Goal: Task Accomplishment & Management: Manage account settings

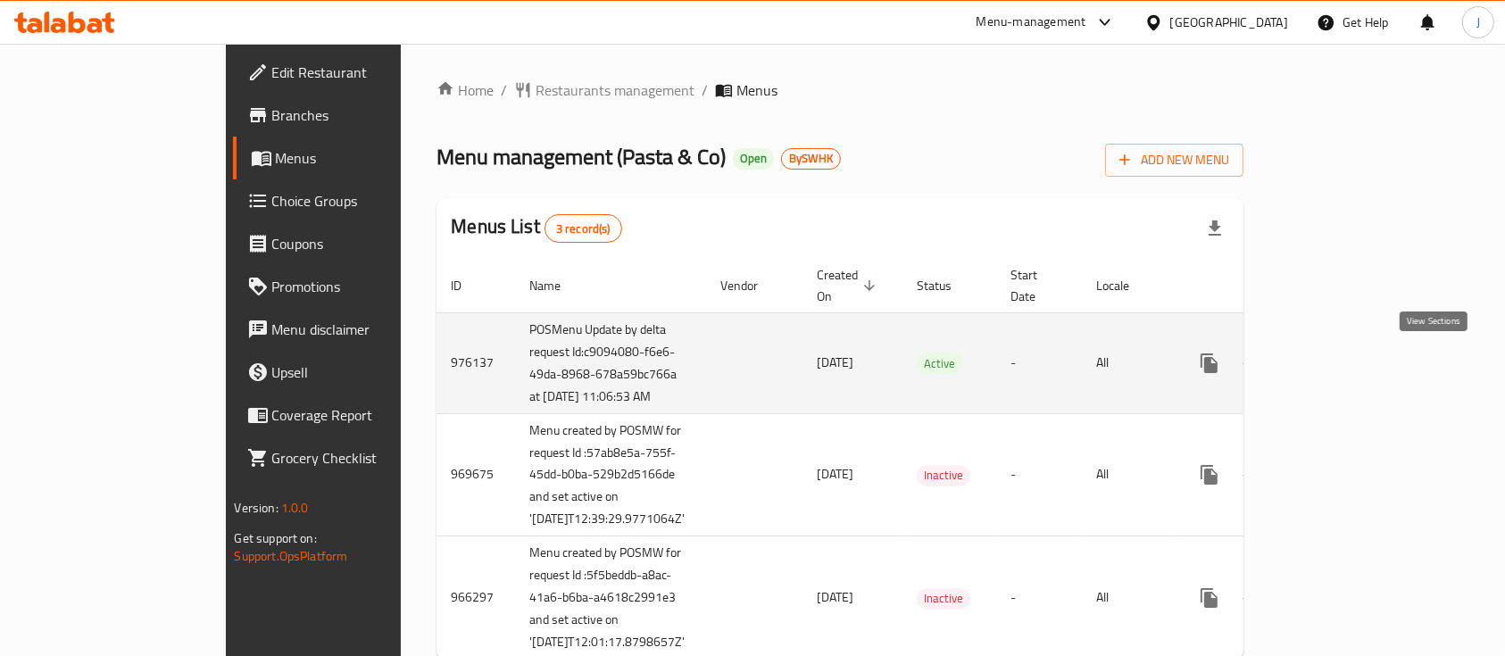
click at [1349, 364] on icon "enhanced table" at bounding box center [1337, 363] width 21 height 21
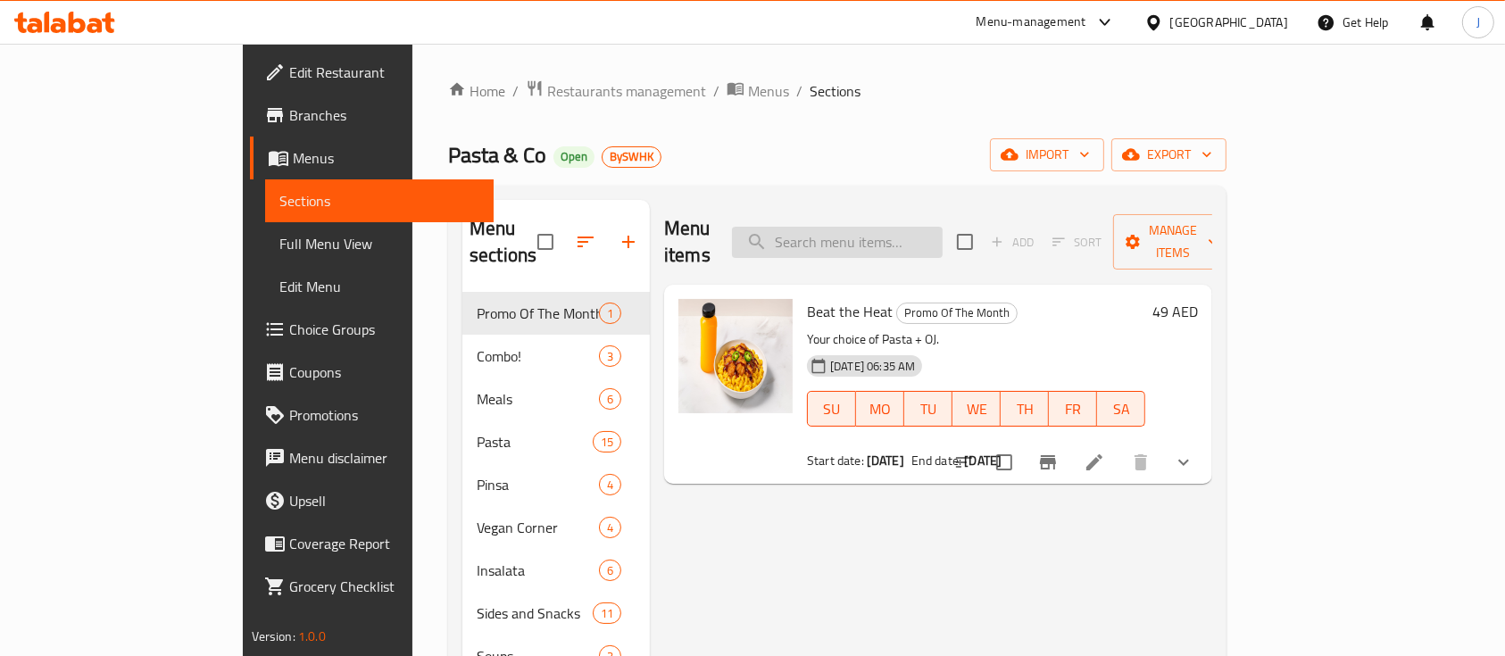
click at [902, 233] on input "search" at bounding box center [837, 242] width 211 height 31
paste input "fries"
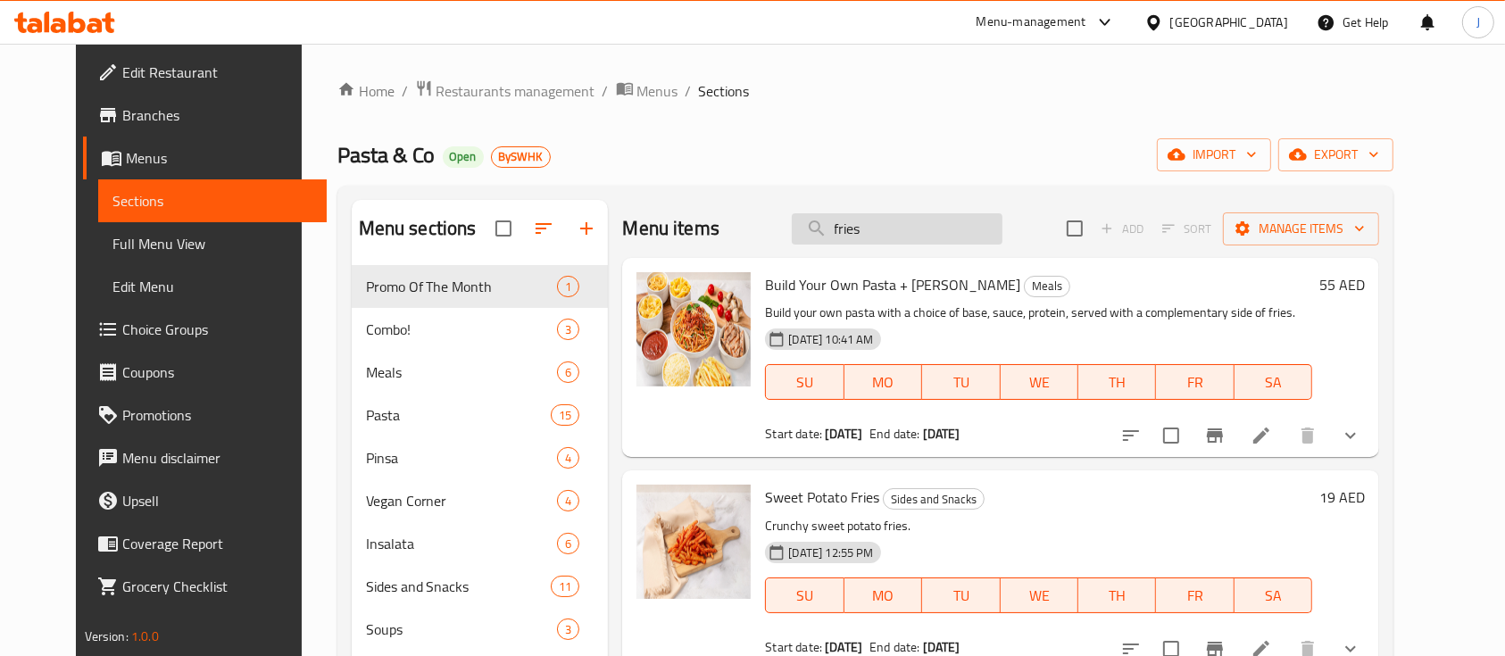
click at [919, 228] on input "fries" at bounding box center [897, 228] width 211 height 31
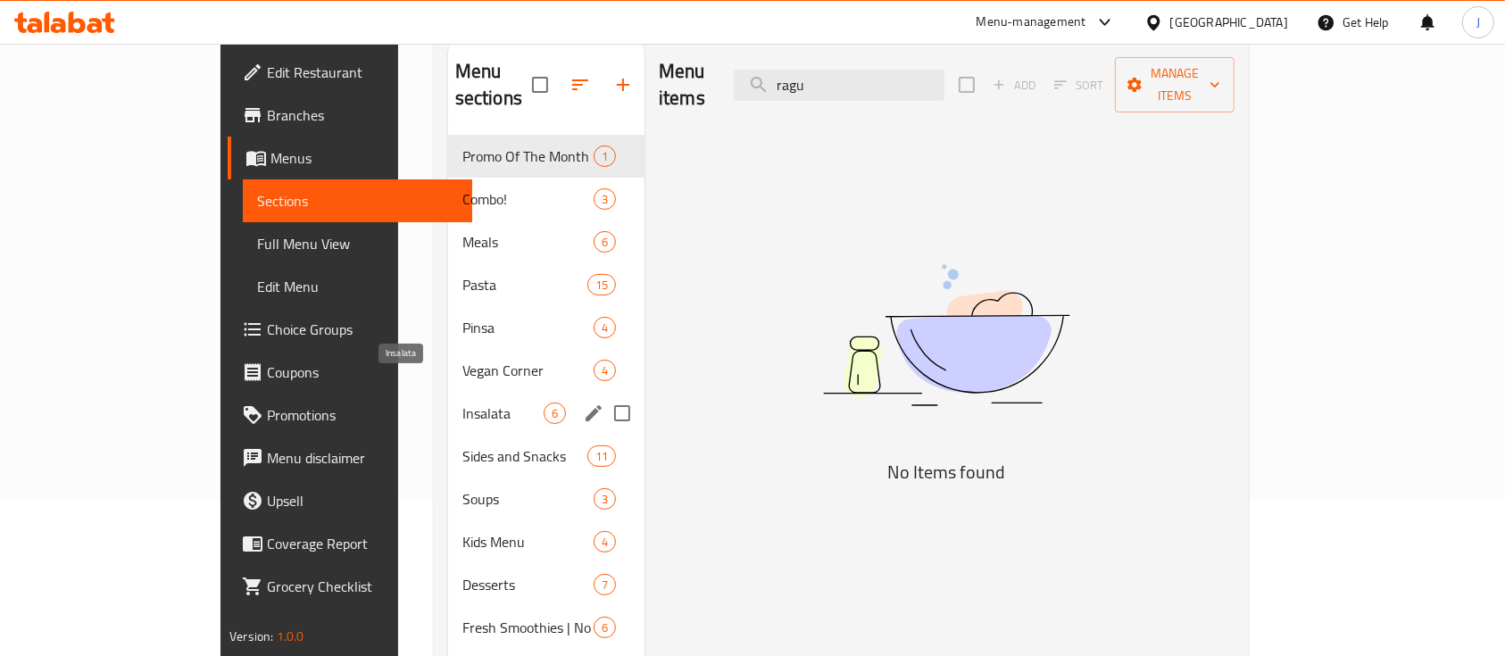
scroll to position [265, 0]
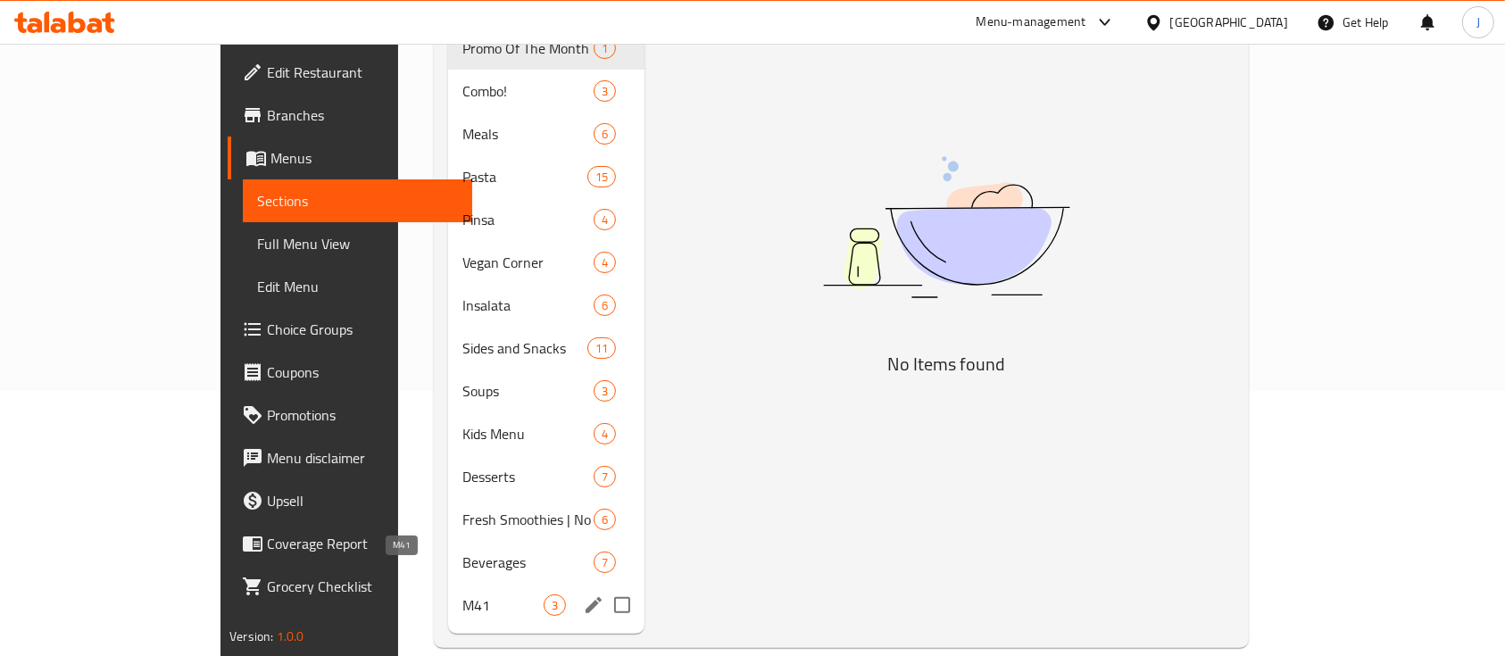
type input "ragu"
click at [462, 594] on span "M41" at bounding box center [502, 604] width 81 height 21
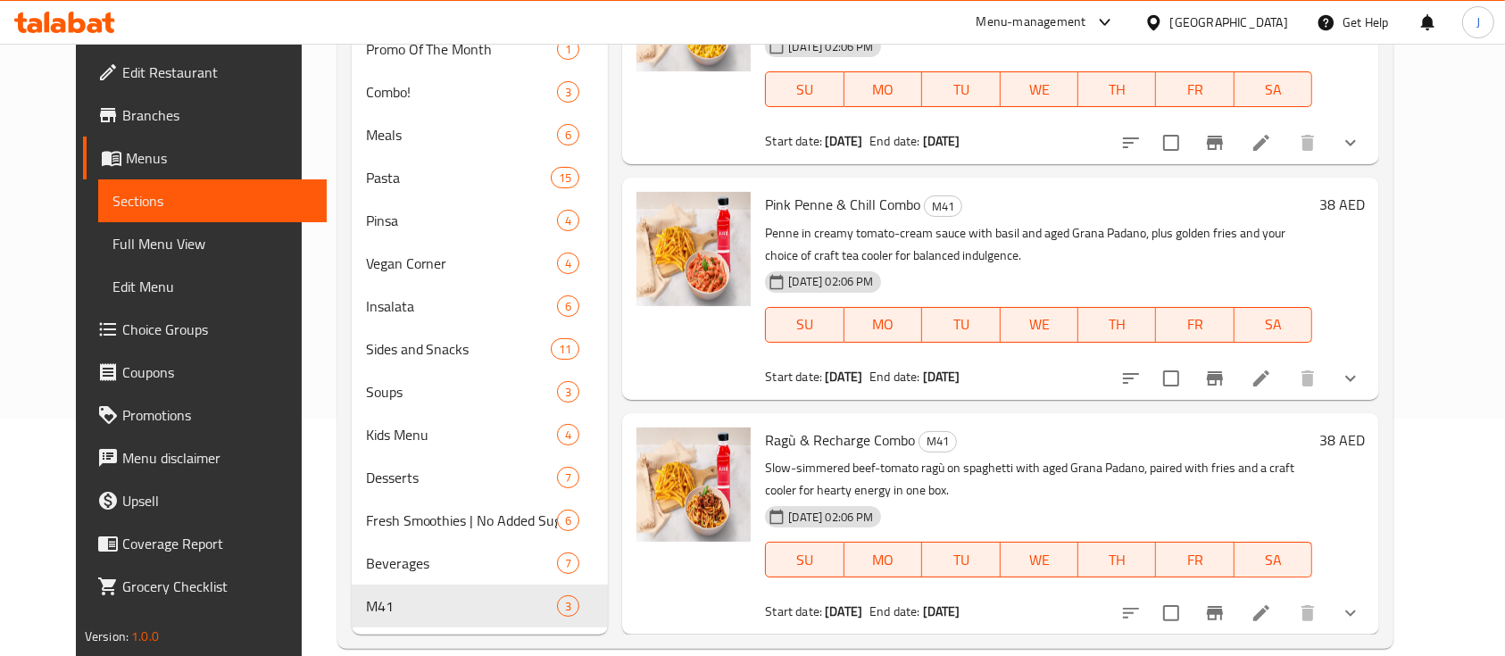
scroll to position [265, 0]
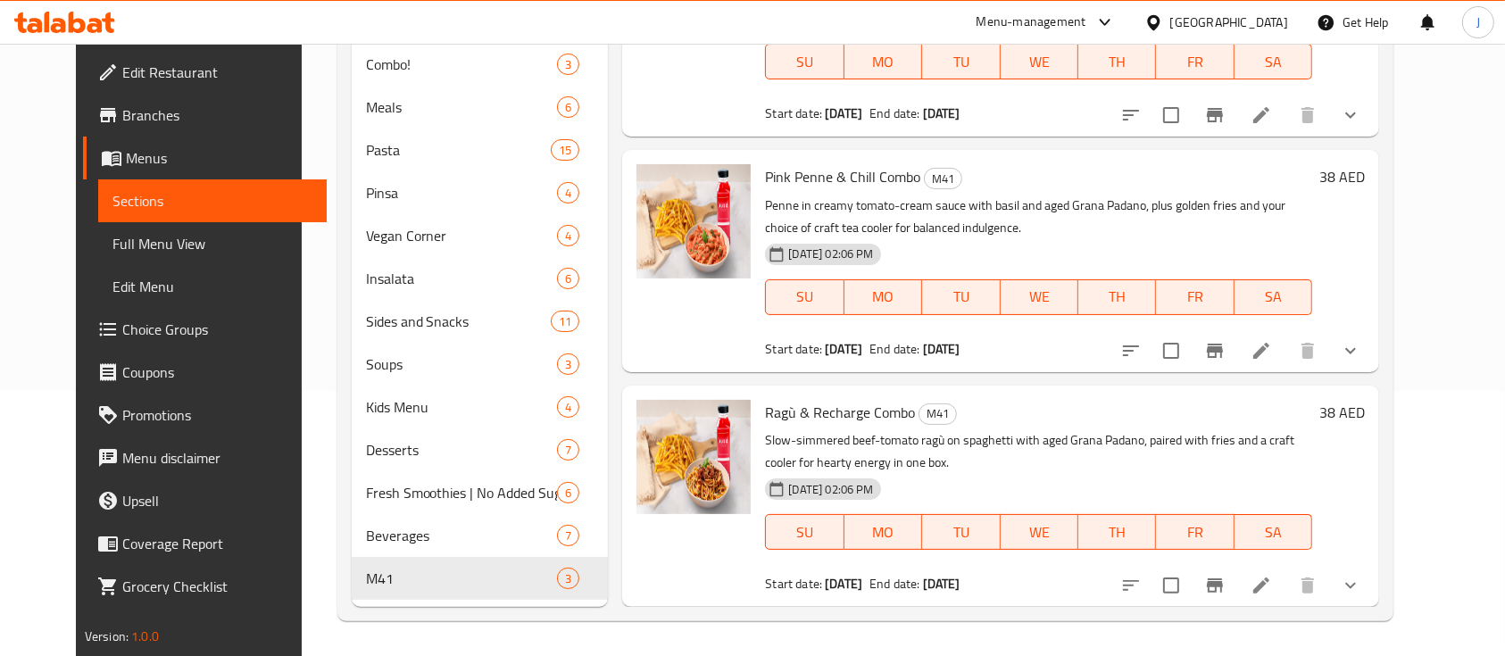
click at [793, 411] on span "Ragù & Recharge Combo" at bounding box center [840, 412] width 150 height 27
click at [1272, 589] on icon at bounding box center [1260, 585] width 21 height 21
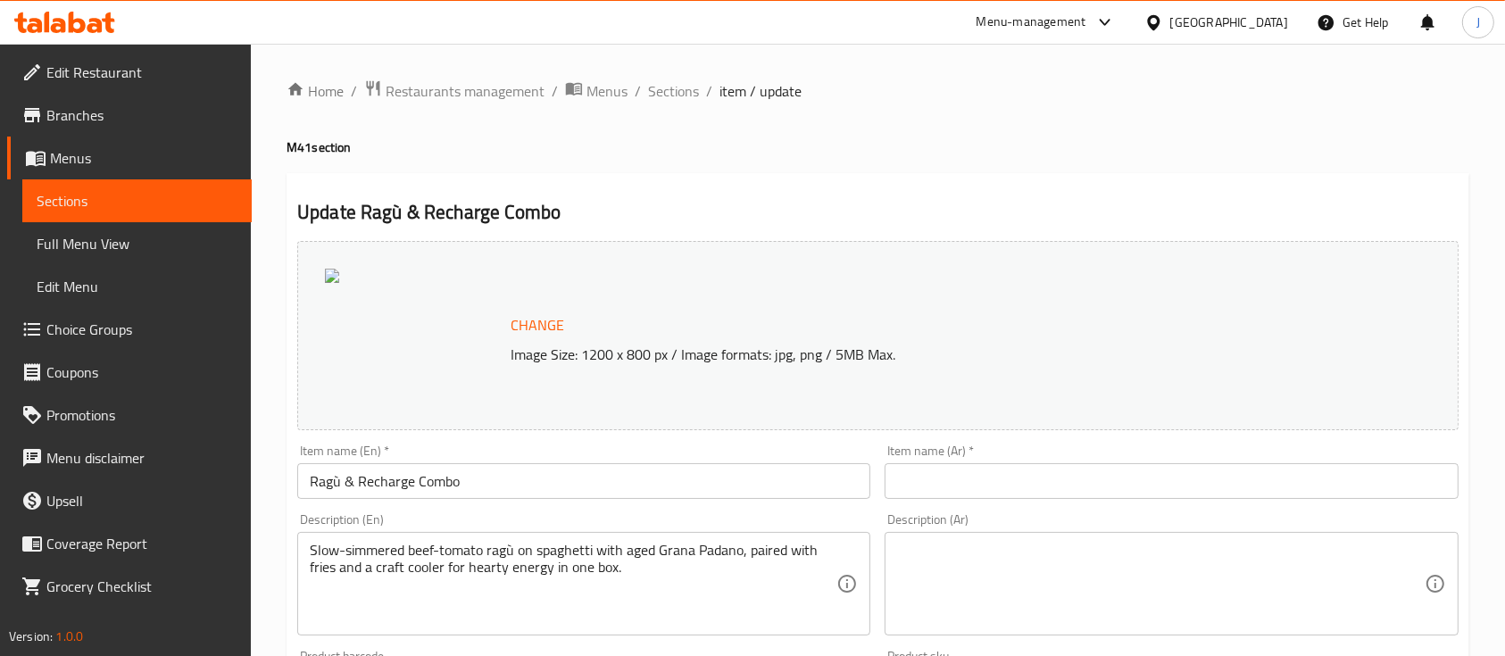
drag, startPoint x: 98, startPoint y: 122, endPoint x: 166, endPoint y: 205, distance: 107.2
click at [96, 122] on span "Branches" at bounding box center [141, 114] width 191 height 21
